Goal: Task Accomplishment & Management: Manage account settings

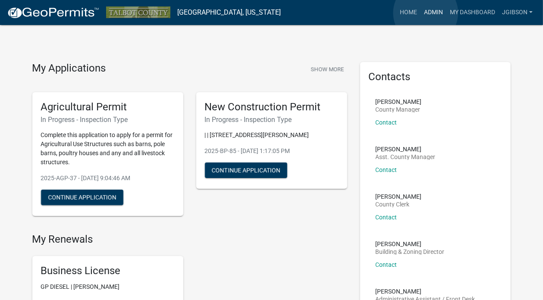
click at [426, 13] on link "Admin" at bounding box center [433, 12] width 26 height 16
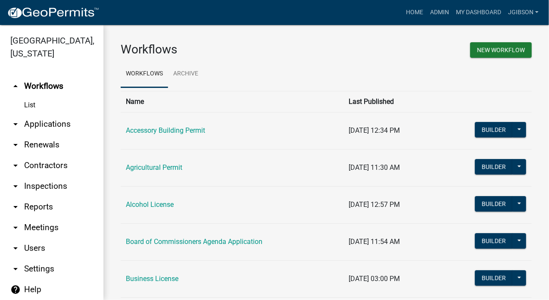
click at [16, 124] on icon "arrow_drop_down" at bounding box center [15, 124] width 10 height 10
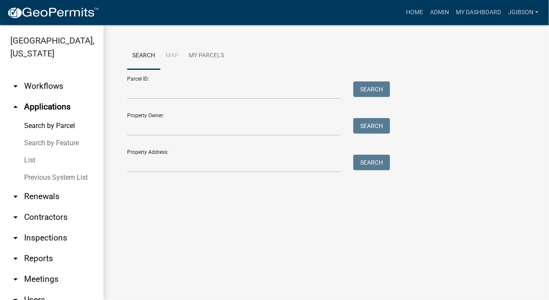
click at [36, 159] on link "List" at bounding box center [51, 160] width 103 height 17
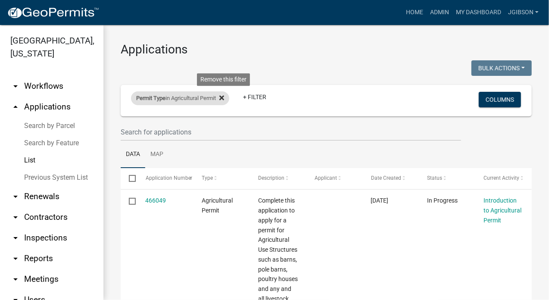
click at [224, 97] on icon at bounding box center [221, 97] width 5 height 5
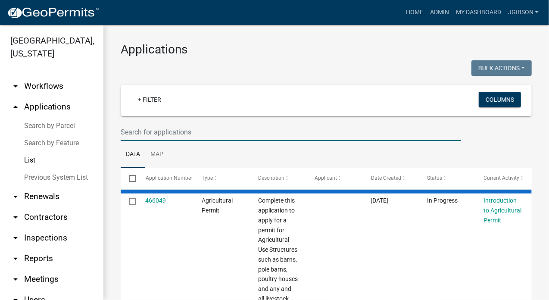
click at [164, 134] on input "text" at bounding box center [291, 132] width 341 height 18
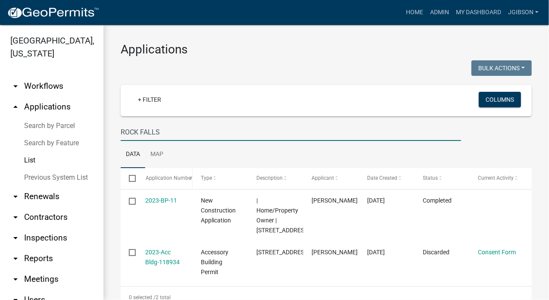
scroll to position [45, 0]
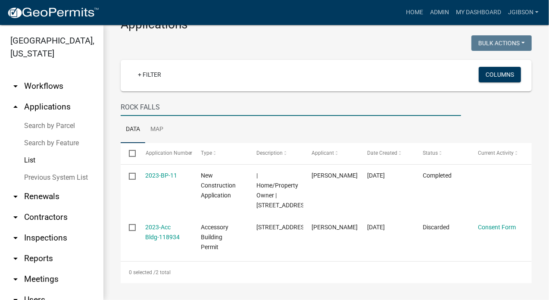
drag, startPoint x: 115, startPoint y: 90, endPoint x: 87, endPoint y: 91, distance: 28.1
click at [87, 91] on div "[GEOGRAPHIC_DATA], [US_STATE] arrow_drop_down Workflows List arrow_drop_up Appl…" at bounding box center [274, 162] width 549 height 275
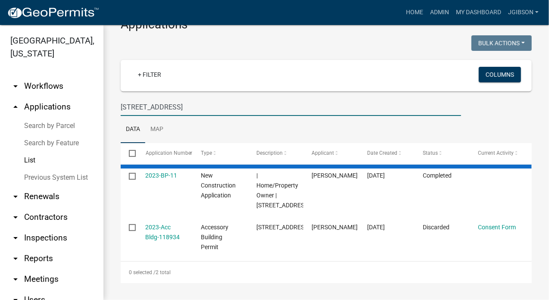
scroll to position [0, 0]
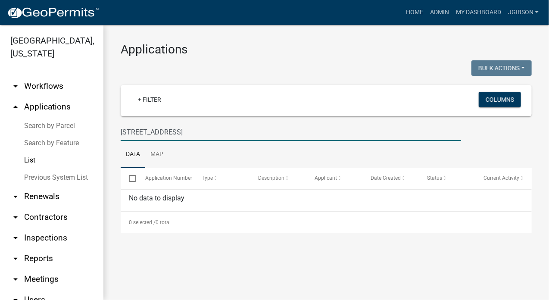
drag, startPoint x: 172, startPoint y: 128, endPoint x: 22, endPoint y: 111, distance: 151.0
click at [22, 111] on div "[GEOGRAPHIC_DATA], [US_STATE] arrow_drop_down Workflows List arrow_drop_up Appl…" at bounding box center [274, 162] width 549 height 275
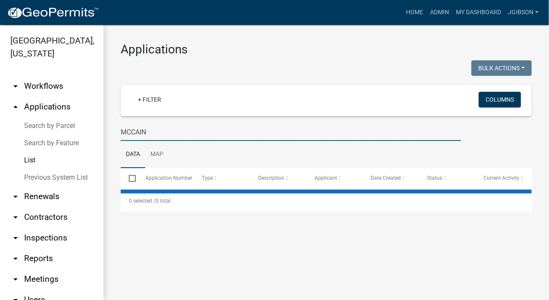
type input "MCCAIN"
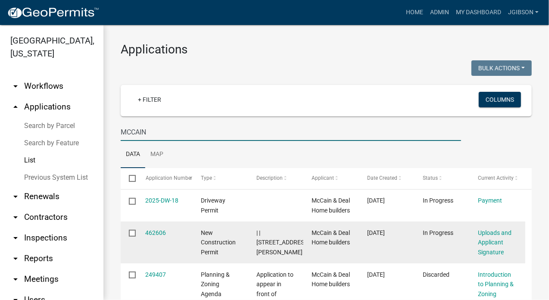
scroll to position [43, 0]
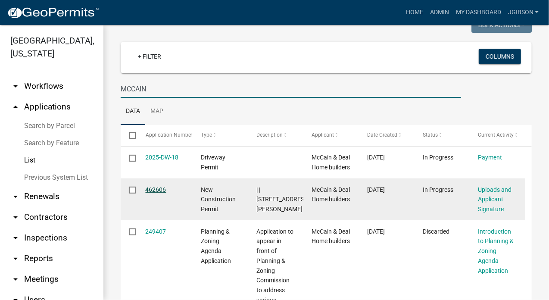
click at [162, 193] on link "462606" at bounding box center [156, 189] width 21 height 7
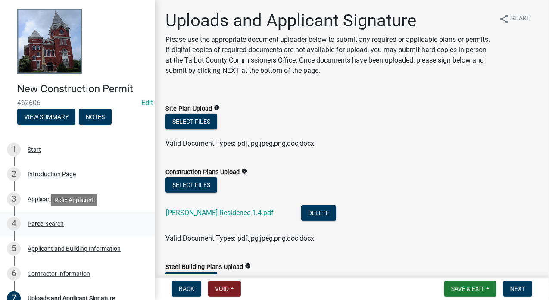
click at [47, 220] on div "4 Parcel search" at bounding box center [74, 224] width 135 height 14
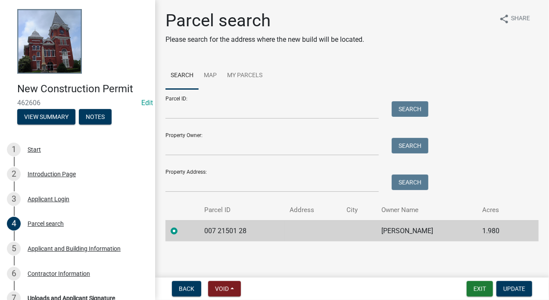
scroll to position [0, 0]
click at [70, 247] on div "Applicant and Building Information" at bounding box center [74, 249] width 93 height 6
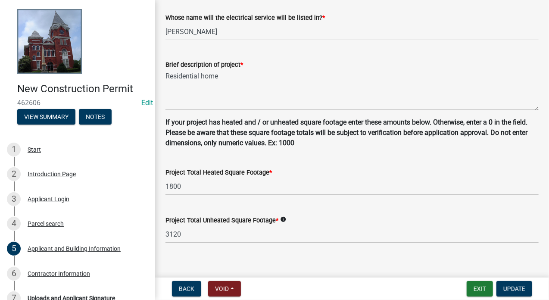
scroll to position [589, 0]
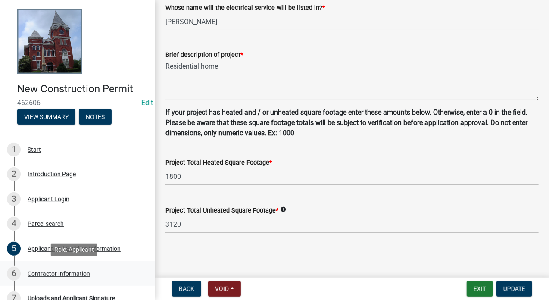
click at [75, 274] on div "Contractor Information" at bounding box center [59, 274] width 63 height 6
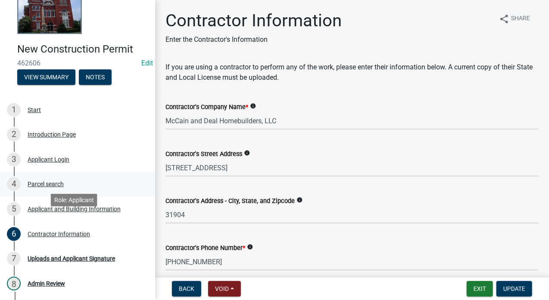
scroll to position [121, 0]
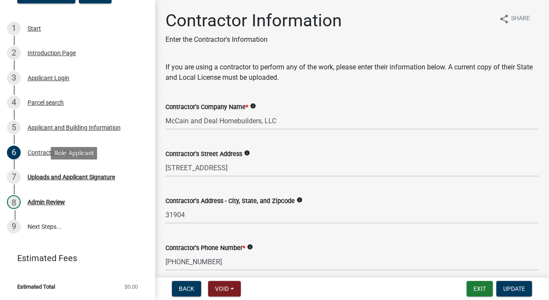
click at [81, 174] on div "Uploads and Applicant Signature" at bounding box center [72, 177] width 88 height 6
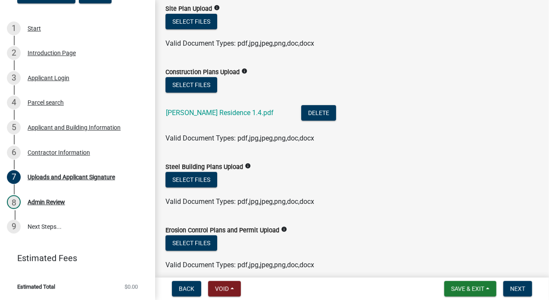
scroll to position [85, 0]
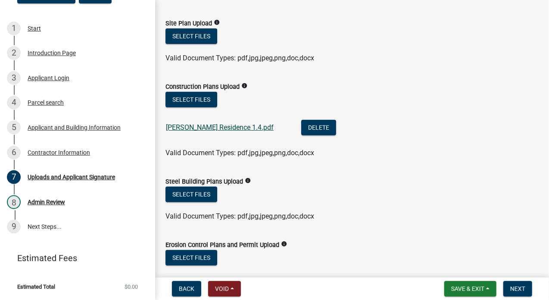
click at [219, 128] on link "[PERSON_NAME] Residence 1.4.pdf" at bounding box center [220, 127] width 108 height 8
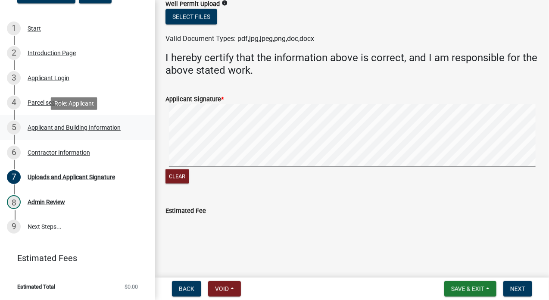
scroll to position [0, 0]
